Goal: Check status: Check status

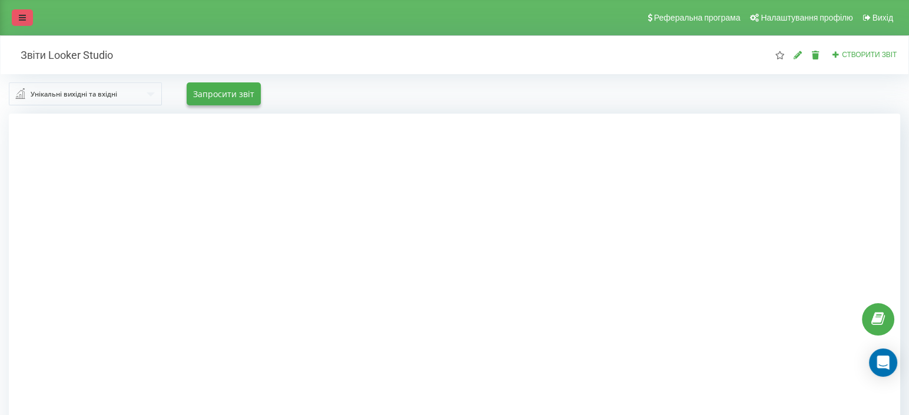
click at [19, 14] on icon at bounding box center [22, 18] width 7 height 8
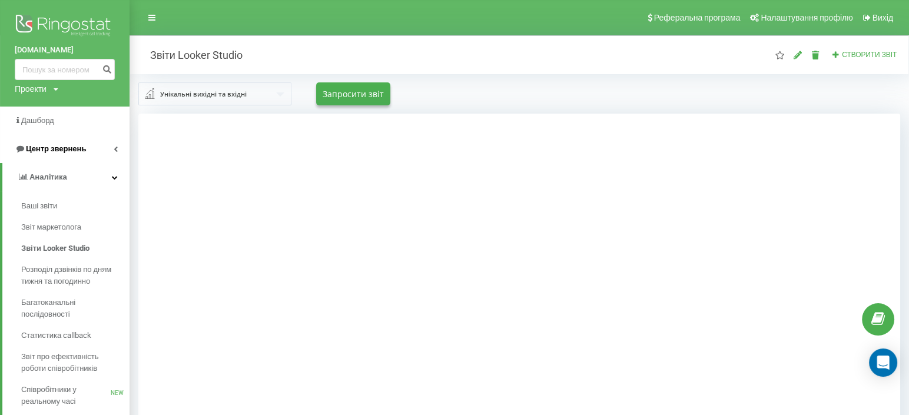
click at [52, 151] on span "Центр звернень" at bounding box center [56, 148] width 60 height 9
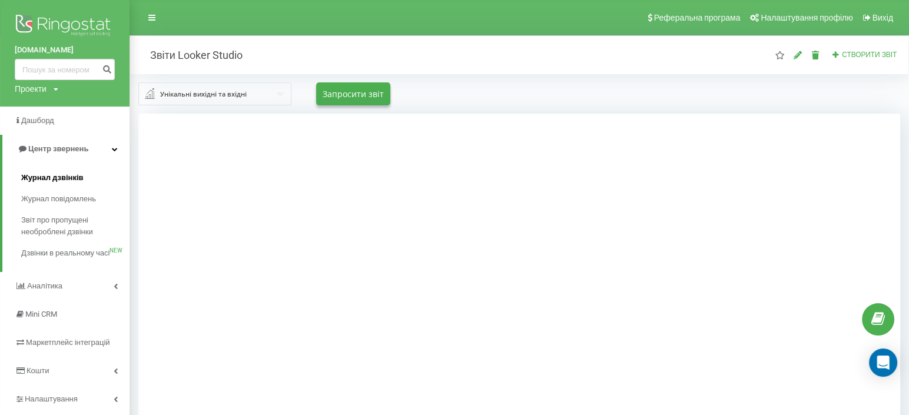
click at [63, 184] on link "Журнал дзвінків" at bounding box center [75, 177] width 108 height 21
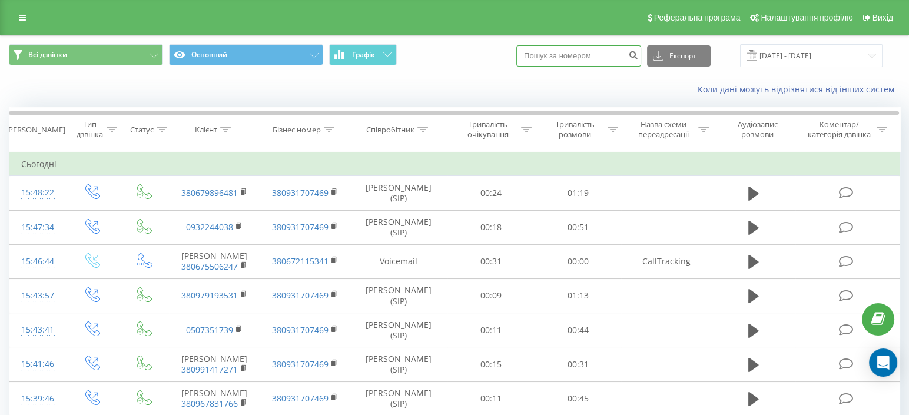
click at [562, 50] on input at bounding box center [578, 55] width 125 height 21
paste input "380660657508"
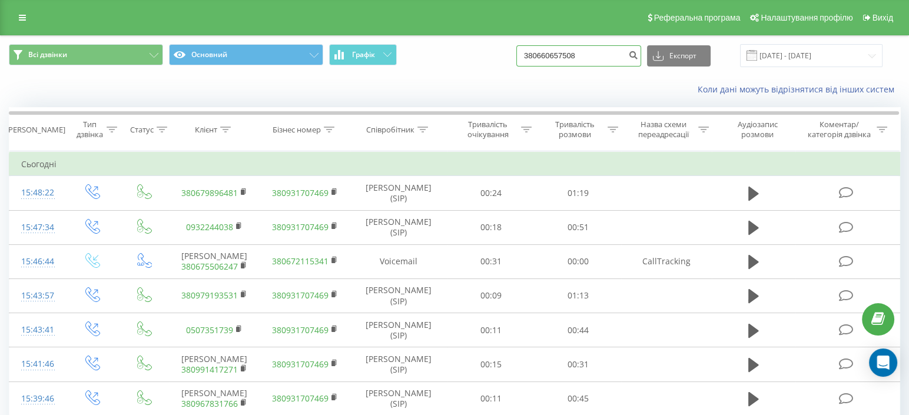
type input "380660657508"
